Goal: Check status: Check status

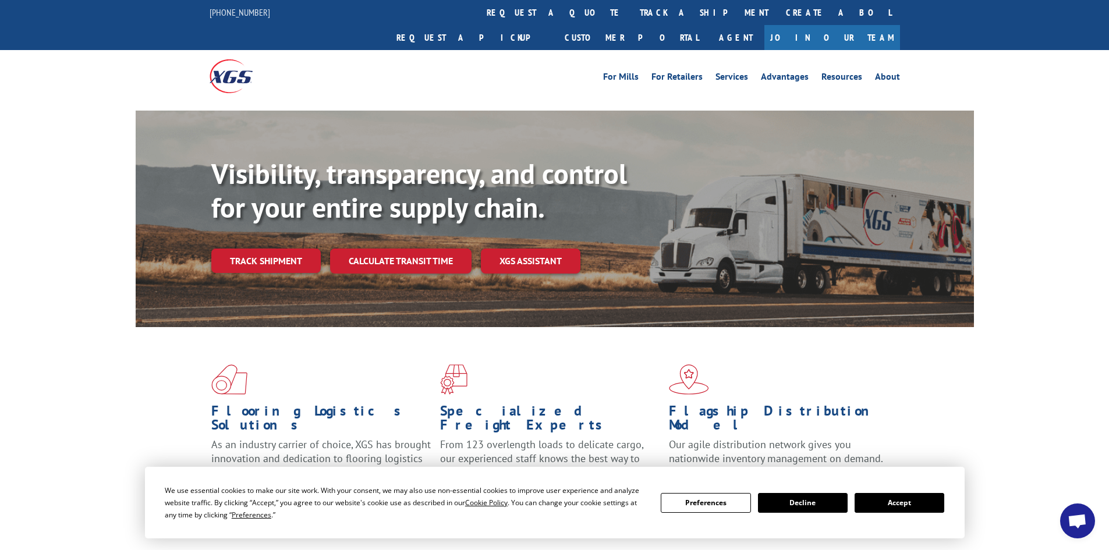
click at [927, 502] on button "Accept" at bounding box center [899, 503] width 90 height 20
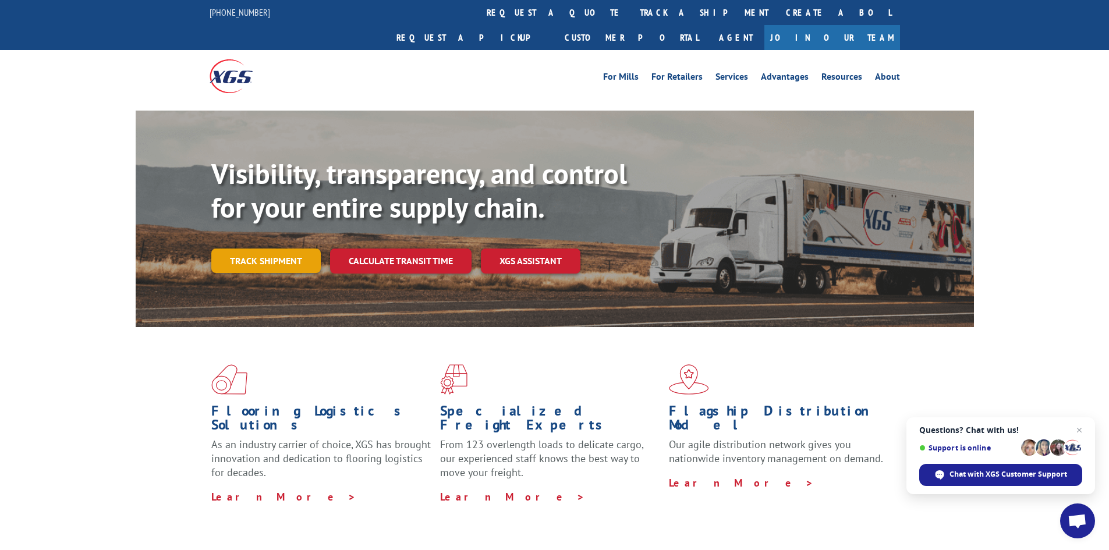
click at [285, 249] on link "Track shipment" at bounding box center [265, 261] width 109 height 24
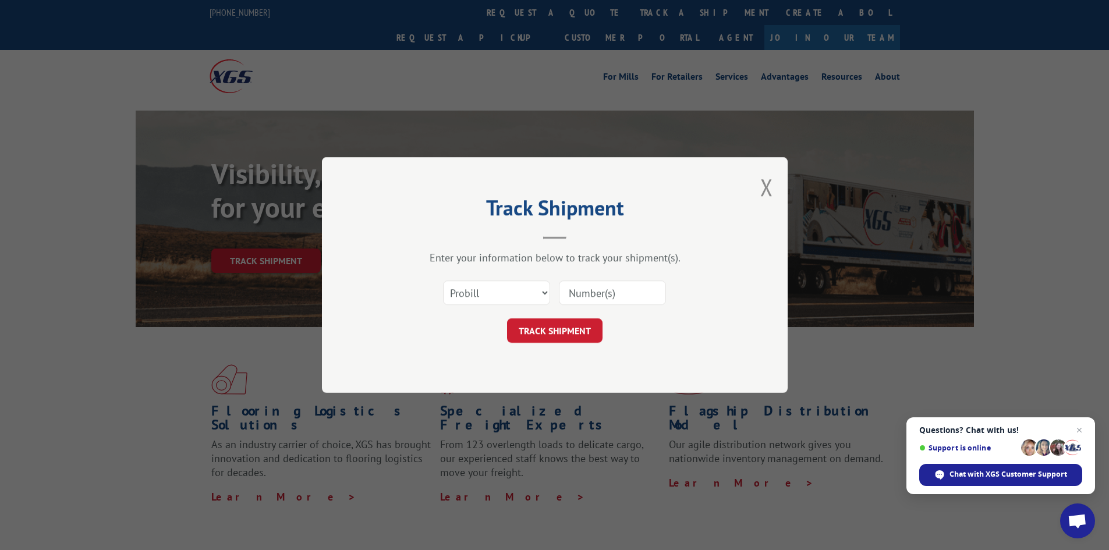
click at [592, 292] on input at bounding box center [612, 293] width 107 height 24
paste input "17518984"
type input "17518984"
click at [553, 328] on button "TRACK SHIPMENT" at bounding box center [554, 330] width 95 height 24
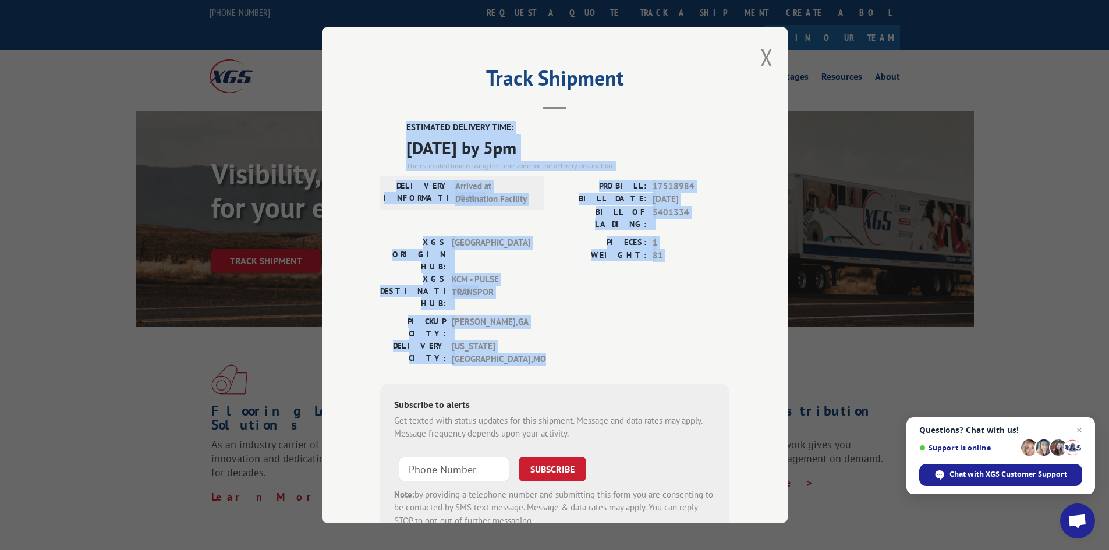
drag, startPoint x: 399, startPoint y: 126, endPoint x: 669, endPoint y: 286, distance: 314.4
click at [669, 286] on div "ESTIMATED DELIVERY TIME: [DATE] by 5pm The estimated time is using the time zon…" at bounding box center [554, 331] width 349 height 420
copy div "ESTIMATED DELIVERY TIME: [DATE] by 5pm The estimated time is using the time zon…"
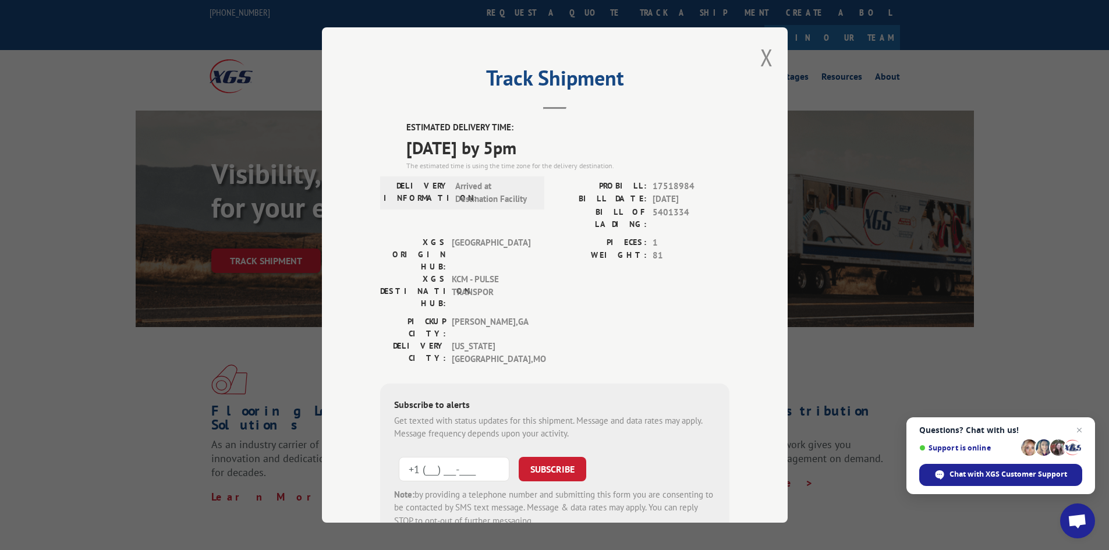
click at [449, 457] on input "+1 (___) ___-____" at bounding box center [454, 469] width 111 height 24
drag, startPoint x: 449, startPoint y: 396, endPoint x: 422, endPoint y: 397, distance: 26.8
click at [422, 457] on input "+1 (___) ___-____" at bounding box center [454, 469] width 111 height 24
paste input "816) 804-3785"
type input "[PHONE_NUMBER]"
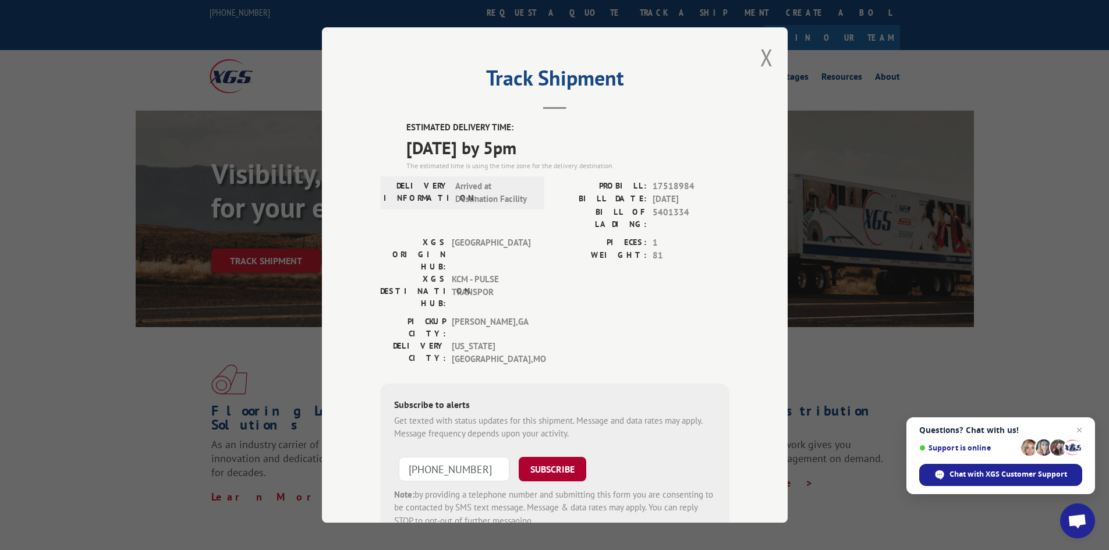
click at [540, 457] on button "SUBSCRIBE" at bounding box center [553, 469] width 68 height 24
